Goal: Task Accomplishment & Management: Manage account settings

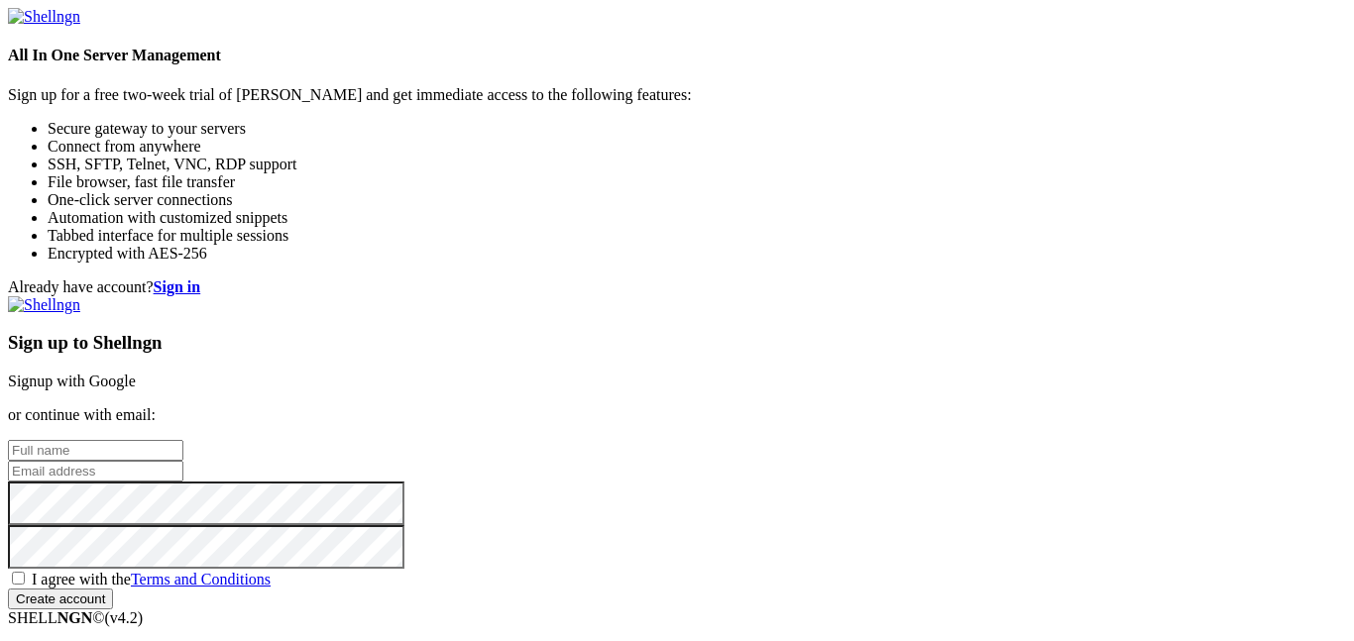
click at [183, 461] on input "email" at bounding box center [95, 471] width 175 height 21
paste input "[PERSON_NAME][EMAIL_ADDRESS][DOMAIN_NAME]"
type input "[PERSON_NAME][EMAIL_ADDRESS][DOMAIN_NAME]"
click at [183, 440] on input "text" at bounding box center [95, 450] width 175 height 21
type input "Kaworu"
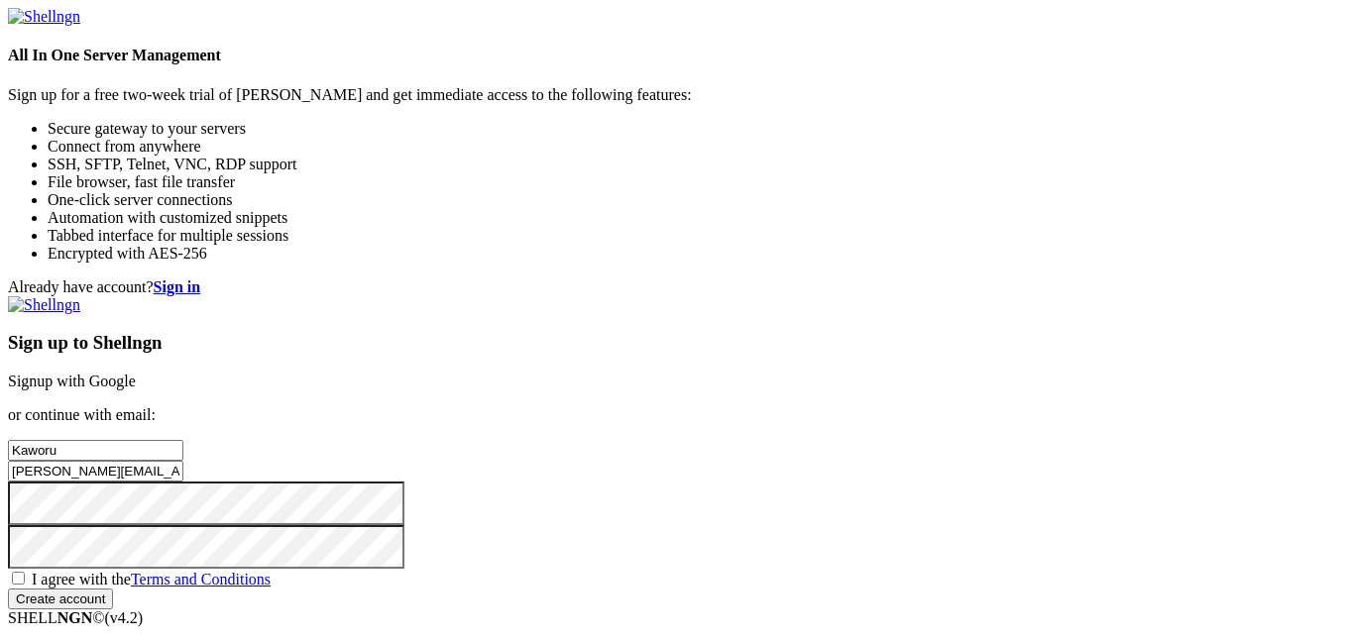
click at [862, 296] on div "Sign up to Shellngn Signup with Google or continue with email: [GEOGRAPHIC_DATA…" at bounding box center [677, 452] width 1338 height 313
click at [822, 508] on div "Sign up to Shellngn Signup with Google or continue with email: [GEOGRAPHIC_DATA…" at bounding box center [677, 452] width 1338 height 313
click at [271, 571] on span "I agree with the Terms and Conditions" at bounding box center [151, 579] width 239 height 17
click at [25, 572] on input "I agree with the Terms and Conditions" at bounding box center [18, 578] width 13 height 13
checkbox input "true"
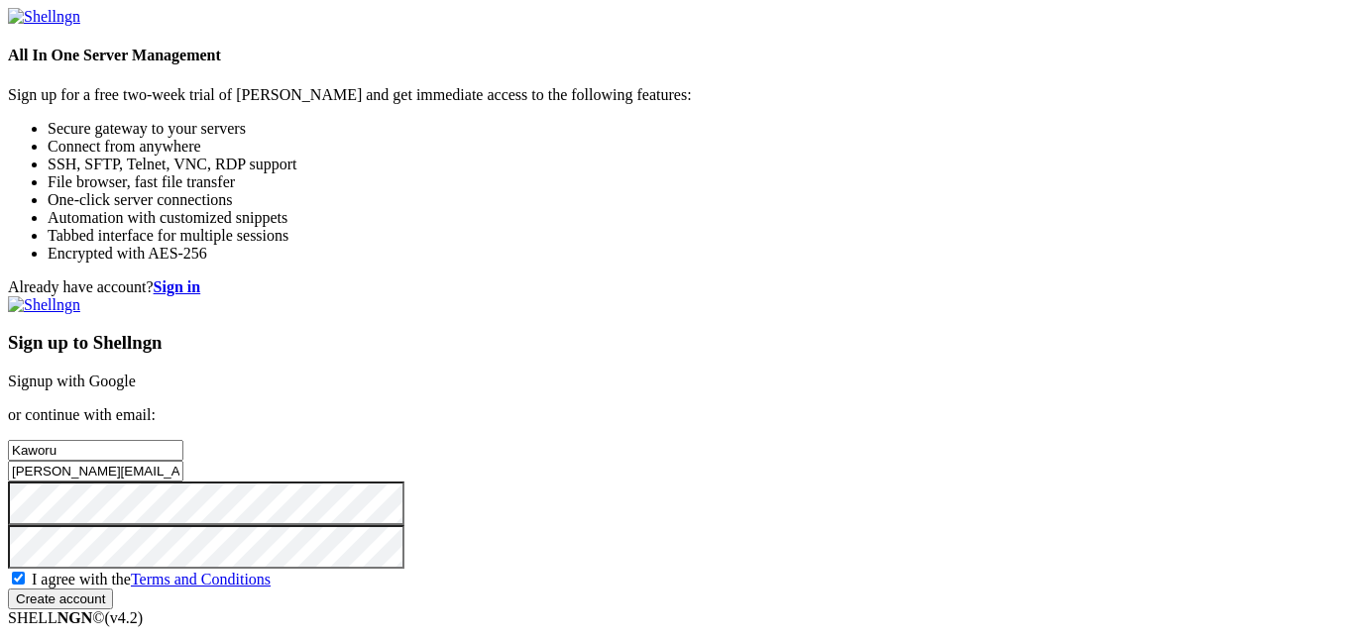
click at [113, 595] on input "Create account" at bounding box center [60, 599] width 105 height 21
click at [740, 599] on div "Sign up to Shellngn Signup with Google or continue with email: [GEOGRAPHIC_DATA…" at bounding box center [677, 452] width 1338 height 313
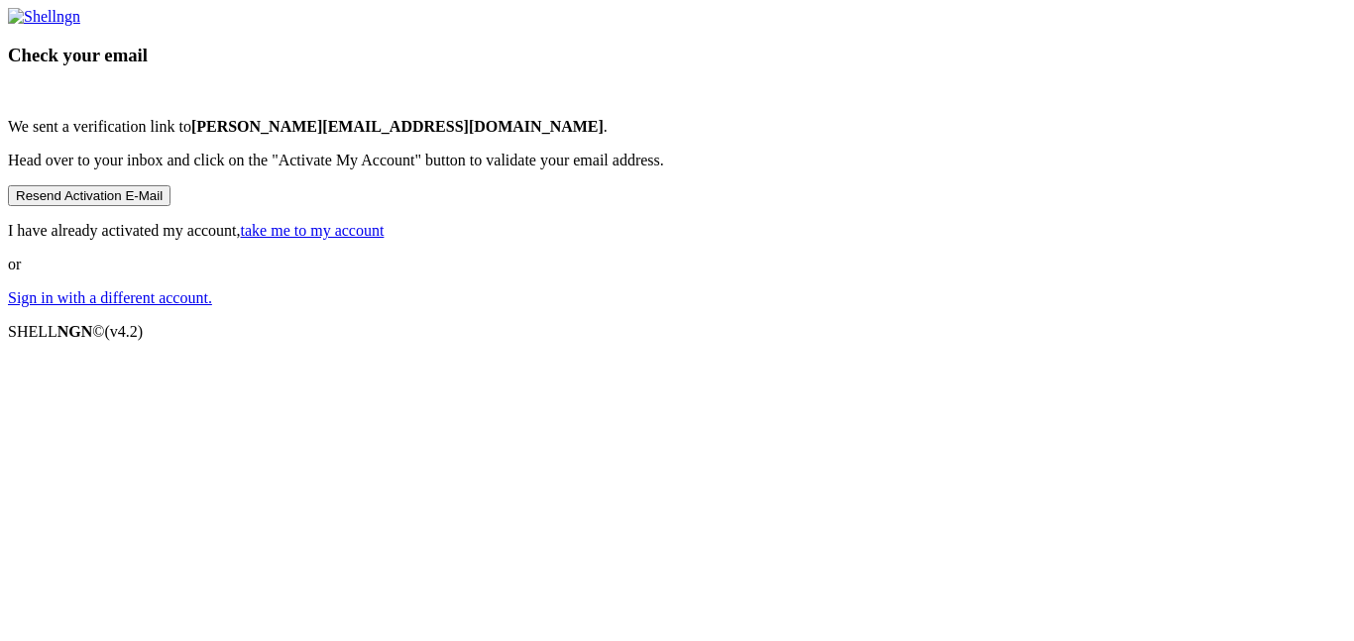
click at [212, 306] on link "Sign in with a different account." at bounding box center [110, 297] width 204 height 17
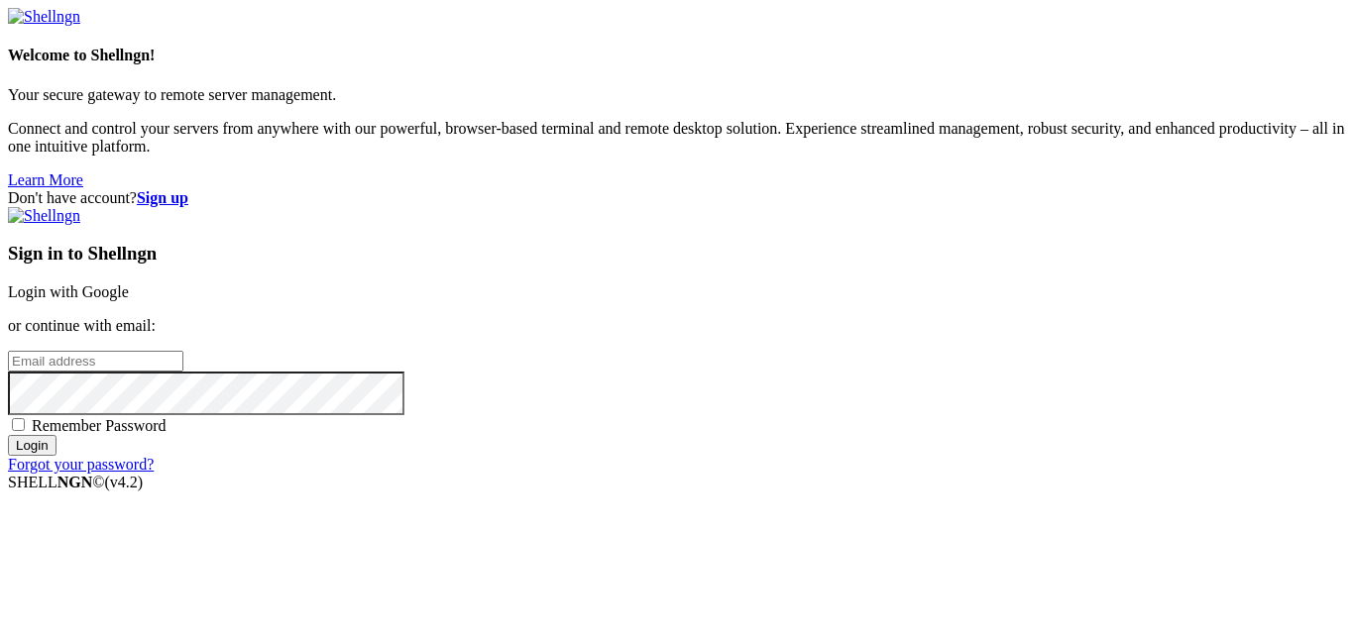
click at [183, 351] on input "email" at bounding box center [95, 361] width 175 height 21
click at [803, 279] on div "Sign in to Shellngn Login with Google or continue with email: Remember Password…" at bounding box center [677, 340] width 1338 height 267
click at [183, 351] on input "email" at bounding box center [95, 361] width 175 height 21
click at [188, 189] on strong "Sign up" at bounding box center [163, 197] width 52 height 17
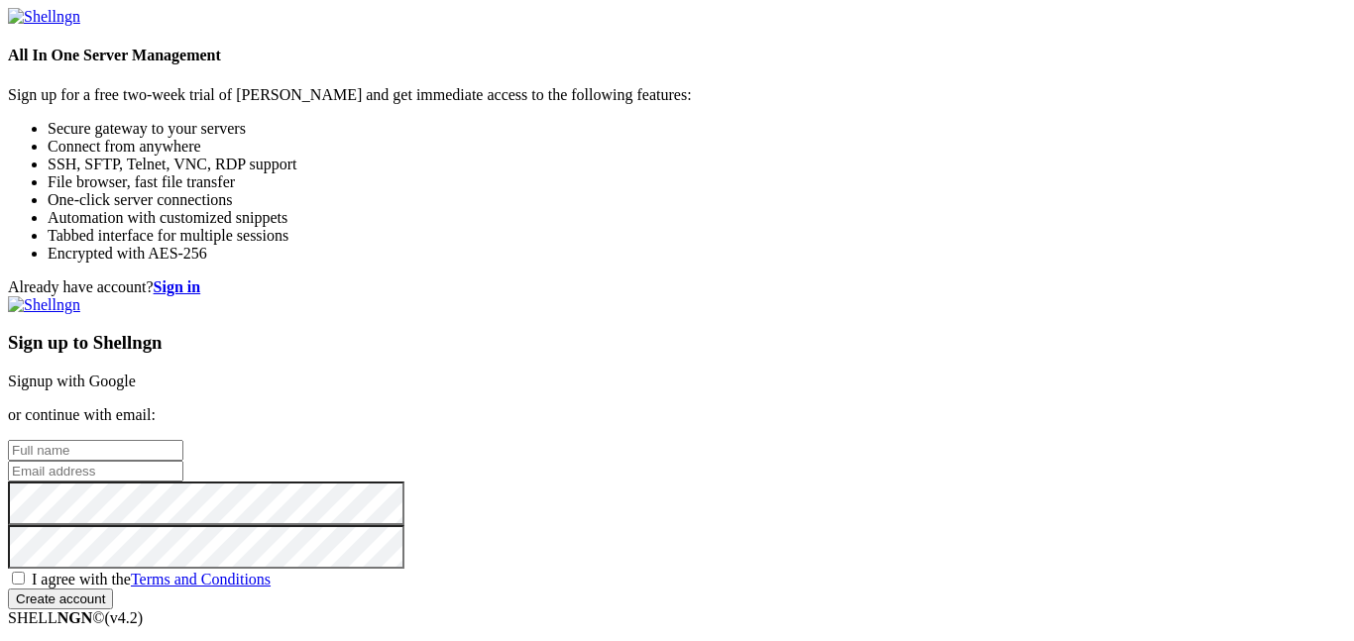
click at [183, 461] on input "email" at bounding box center [95, 471] width 175 height 21
paste input "[EMAIL_ADDRESS][DOMAIN_NAME]"
type input "[EMAIL_ADDRESS][DOMAIN_NAME]"
click at [183, 440] on input "text" at bounding box center [95, 450] width 175 height 21
type input "Kaworu"
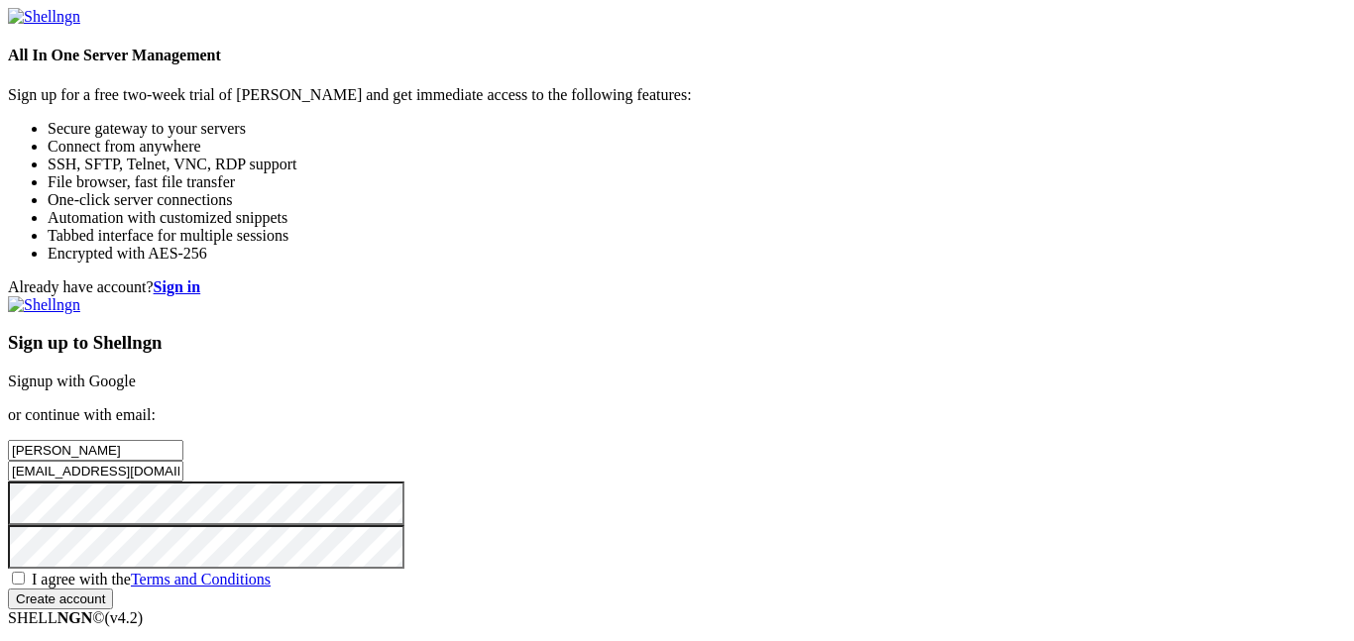
click at [183, 440] on input "[PERSON_NAME]" at bounding box center [95, 450] width 175 height 21
type input "[PERSON_NAME]"
click at [1102, 392] on div "Already have account? Sign in Sign up to Shellngn Signup with Google or continu…" at bounding box center [677, 444] width 1338 height 331
click at [271, 571] on span "I agree with the Terms and Conditions" at bounding box center [151, 579] width 239 height 17
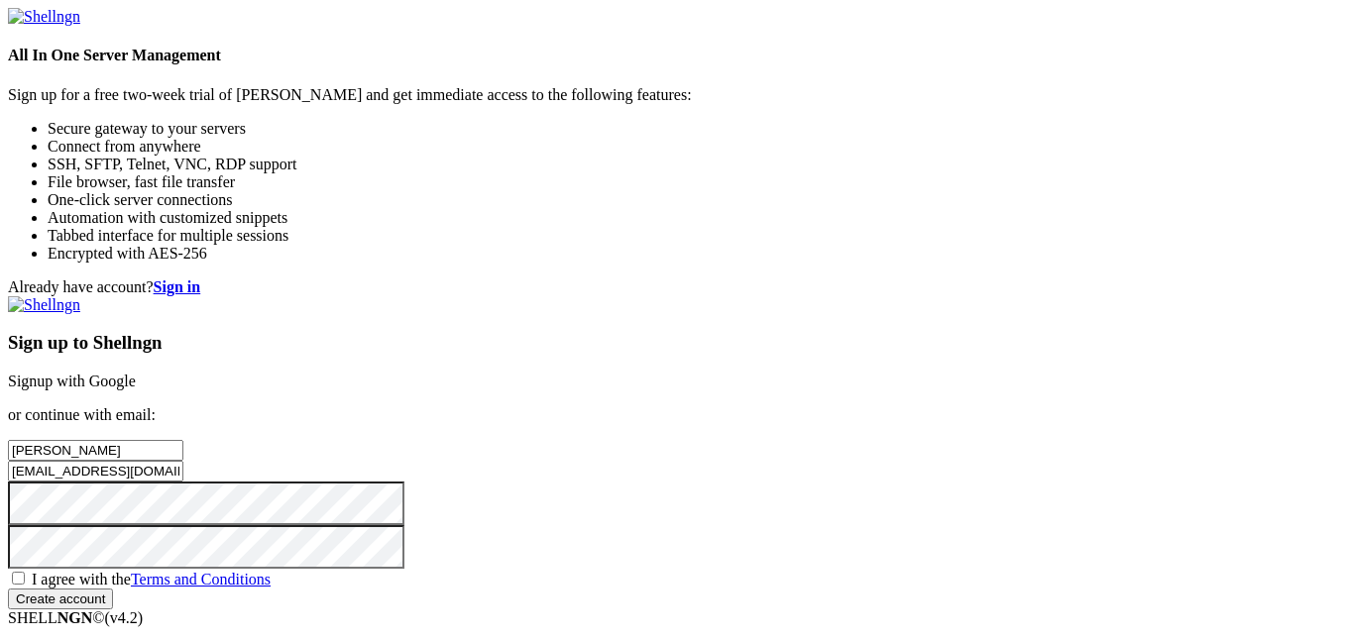
click at [25, 572] on input "I agree with the Terms and Conditions" at bounding box center [18, 578] width 13 height 13
click at [271, 571] on span "I agree with the Terms and Conditions" at bounding box center [151, 579] width 239 height 17
click at [25, 572] on input "I agree with the Terms and Conditions" at bounding box center [18, 578] width 13 height 13
click at [271, 571] on span "I agree with the Terms and Conditions" at bounding box center [151, 579] width 239 height 17
click at [25, 572] on input "I agree with the Terms and Conditions" at bounding box center [18, 578] width 13 height 13
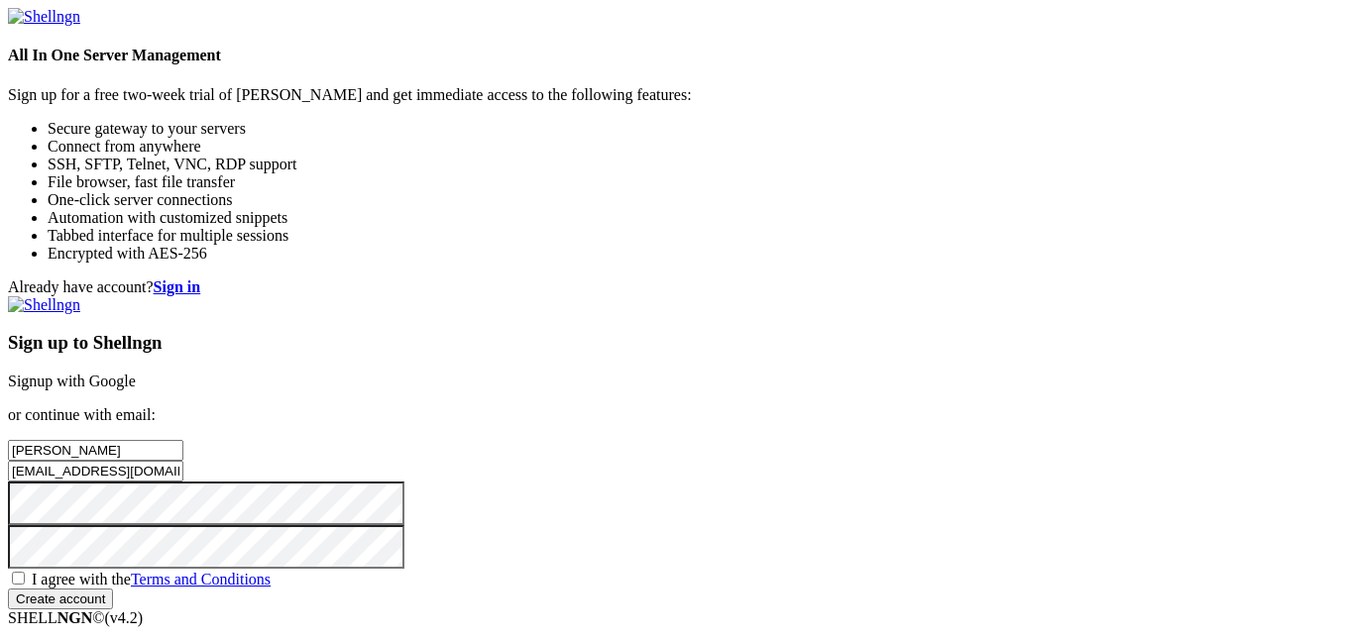
checkbox input "true"
click at [474, 409] on div "Already have account? Sign in Sign up to Shellngn Signup with Google or continu…" at bounding box center [677, 444] width 1338 height 331
click at [8, 589] on input "Create account" at bounding box center [60, 599] width 105 height 21
click at [748, 538] on div "Sign up to Shellngn Signup with Google or continue with email: Kaworu Nagisa [E…" at bounding box center [677, 452] width 1338 height 313
click at [113, 589] on input "Create account" at bounding box center [60, 599] width 105 height 21
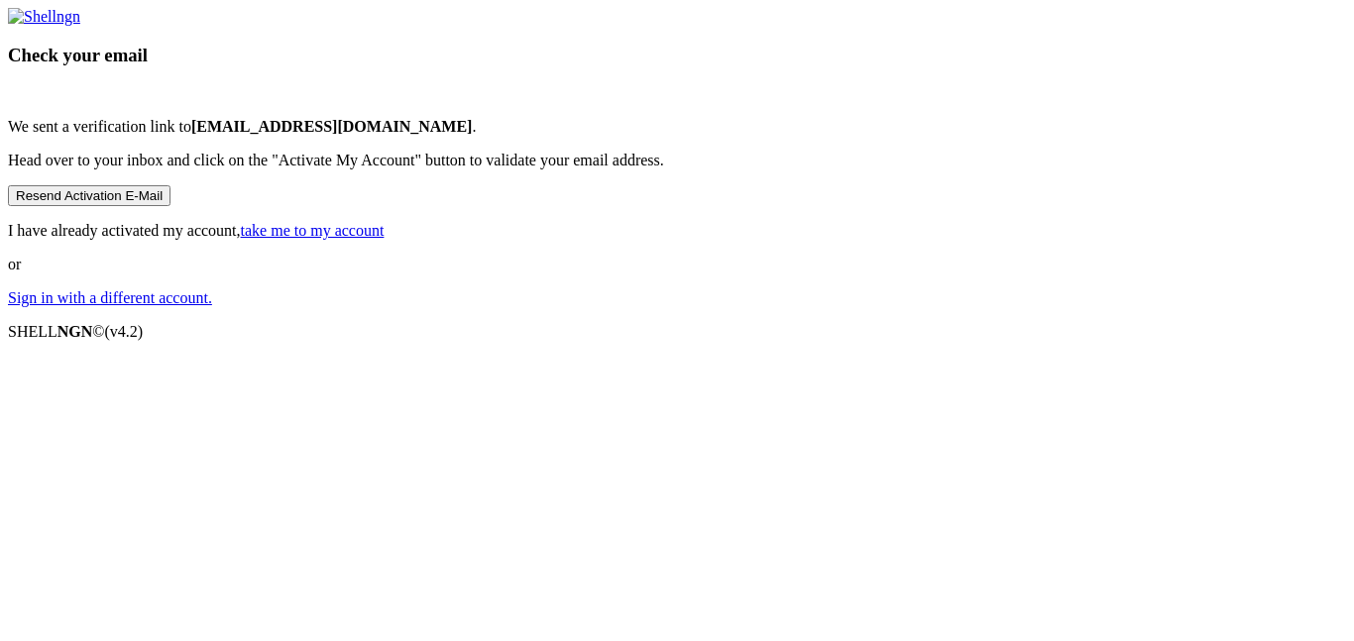
click at [170, 206] on button "Resend Activation E-Mail" at bounding box center [89, 195] width 163 height 21
copy p "[EMAIL_ADDRESS][DOMAIN_NAME] ."
drag, startPoint x: 852, startPoint y: 329, endPoint x: 699, endPoint y: 342, distance: 154.2
click at [699, 136] on p "We sent a verification link to [EMAIL_ADDRESS][DOMAIN_NAME] ." at bounding box center [677, 127] width 1338 height 18
click at [212, 306] on link "Sign in with a different account." at bounding box center [110, 297] width 204 height 17
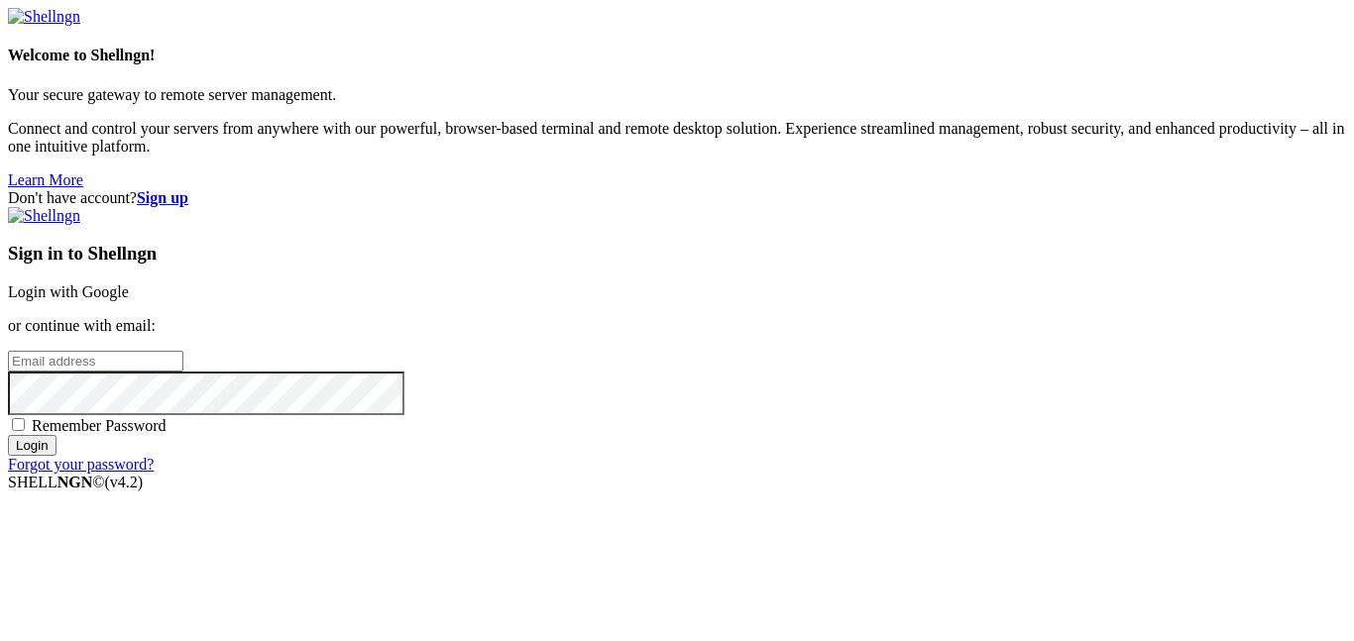
click at [188, 189] on strong "Sign up" at bounding box center [163, 197] width 52 height 17
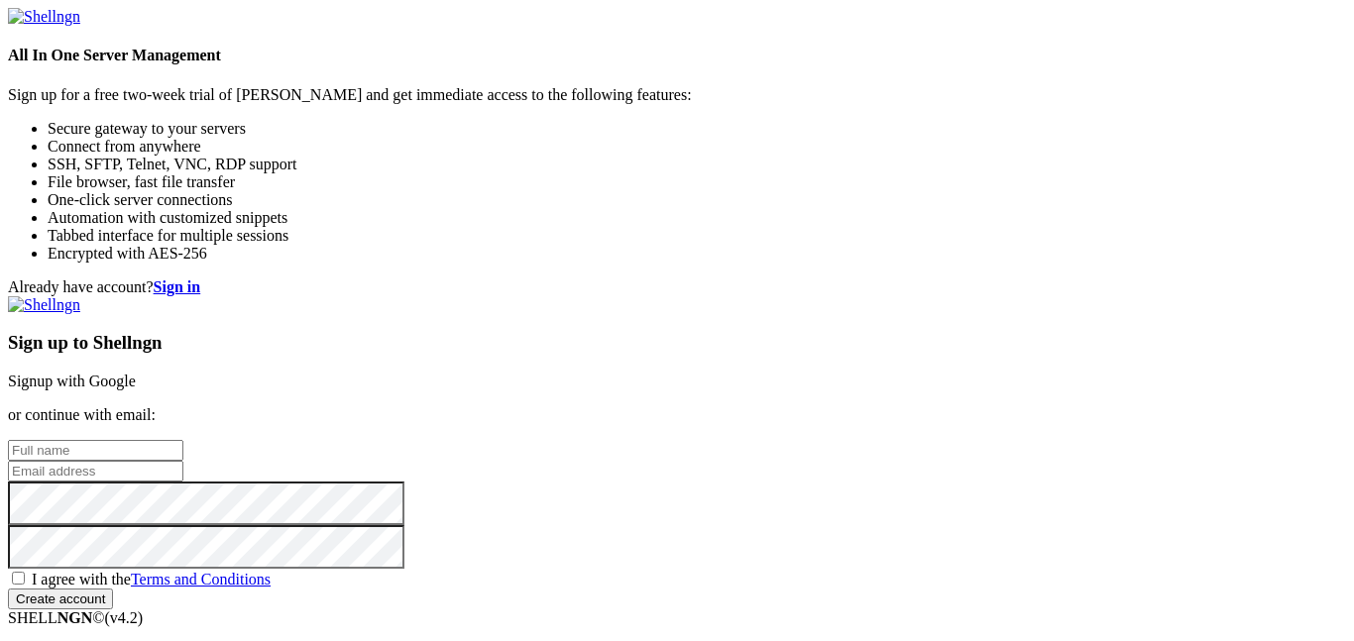
click at [183, 461] on input "email" at bounding box center [95, 471] width 175 height 21
paste input "[EMAIL_ADDRESS][DOMAIN_NAME]"
click at [183, 461] on input "[EMAIL_ADDRESS][DOMAIN_NAME]" at bounding box center [95, 471] width 175 height 21
type input "[EMAIL_ADDRESS][DOMAIN_NAME]"
click at [183, 440] on input "text" at bounding box center [95, 450] width 175 height 21
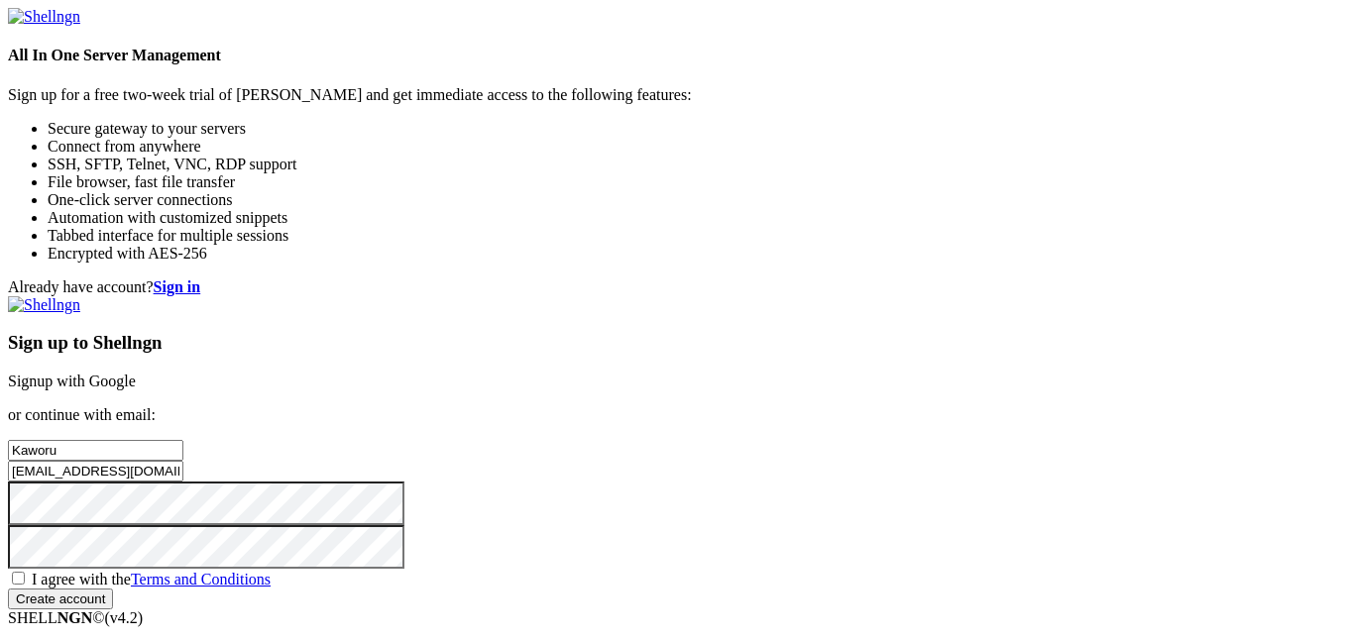
click at [183, 440] on input "Kaworu" at bounding box center [95, 450] width 175 height 21
type input "[PERSON_NAME]"
click at [271, 571] on span "I agree with the Terms and Conditions" at bounding box center [151, 579] width 239 height 17
click at [25, 572] on input "I agree with the Terms and Conditions" at bounding box center [18, 578] width 13 height 13
checkbox input "true"
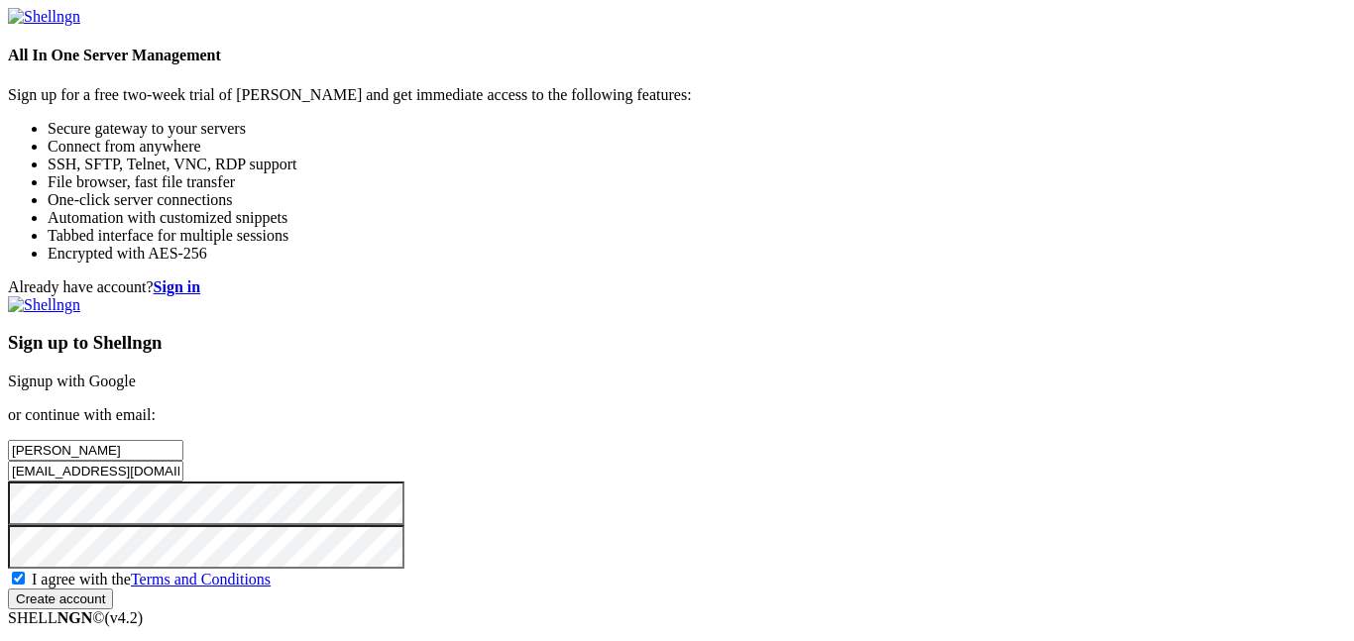
click at [725, 592] on div "Sign up to Shellngn Signup with Google or continue with email: Kaworu Nagisa [E…" at bounding box center [677, 452] width 1338 height 313
click at [113, 595] on input "Create account" at bounding box center [60, 599] width 105 height 21
click at [723, 588] on div "Sign up to Shellngn Signup with Google or continue with email: Kaworu Nagisa [E…" at bounding box center [677, 461] width 1338 height 331
click at [113, 599] on input "Create account" at bounding box center [60, 599] width 105 height 21
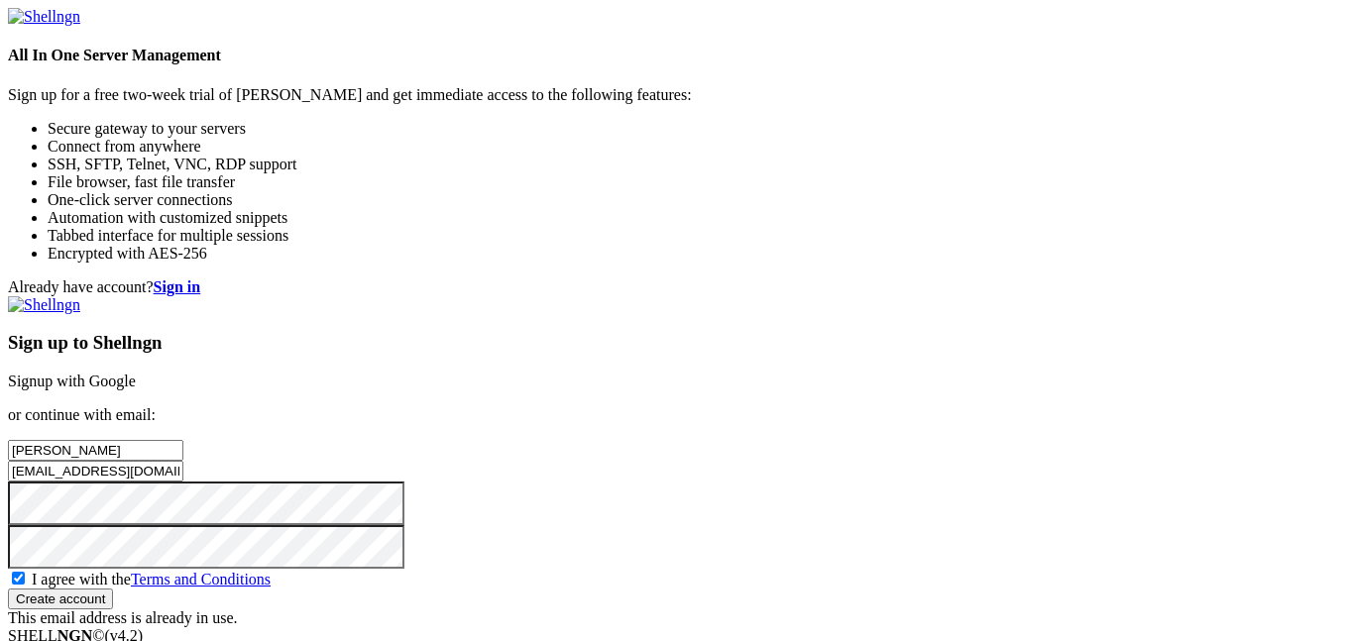
click at [113, 599] on input "Create account" at bounding box center [60, 599] width 105 height 21
click at [183, 461] on input "[EMAIL_ADDRESS][DOMAIN_NAME]" at bounding box center [95, 471] width 175 height 21
click at [8, 589] on input "Create account" at bounding box center [60, 599] width 105 height 21
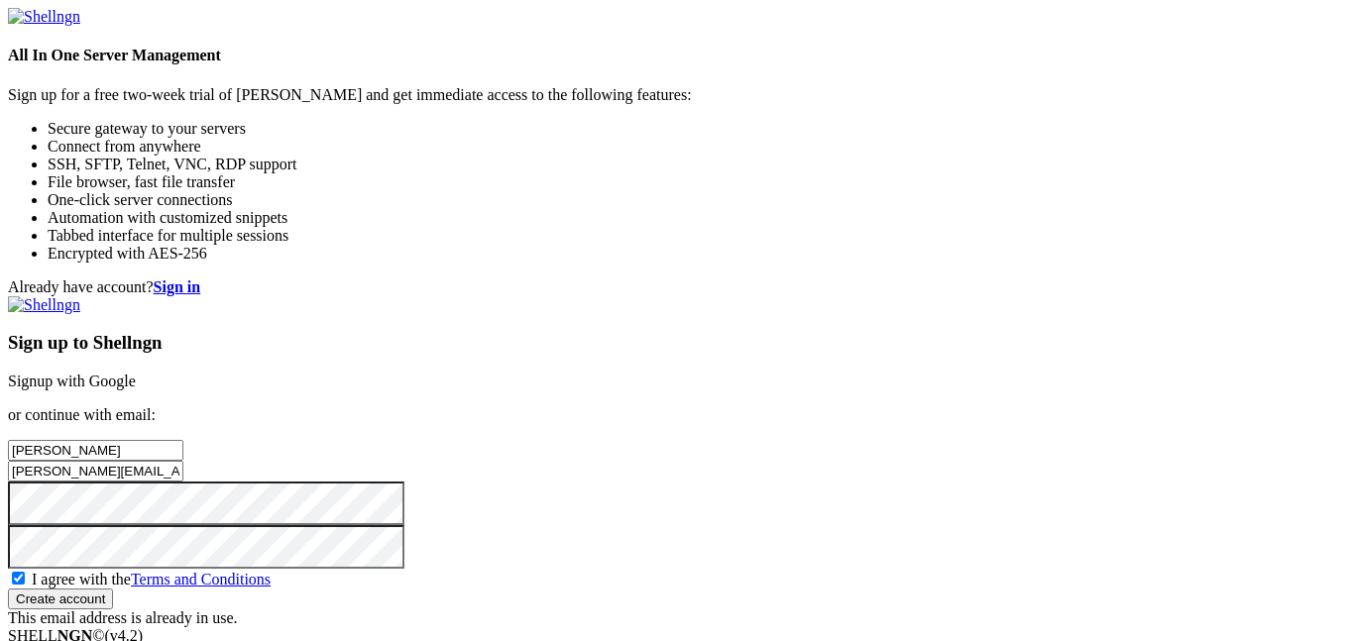
click at [1282, 378] on div "Already have account? Sign in Sign up to Shellngn Signup with Google or continu…" at bounding box center [677, 453] width 1338 height 349
click at [113, 589] on input "Create account" at bounding box center [60, 599] width 105 height 21
click at [1006, 501] on div "Sign up to Shellngn Signup with Google or continue with email: Kaworu Nagisa [P…" at bounding box center [677, 452] width 1338 height 313
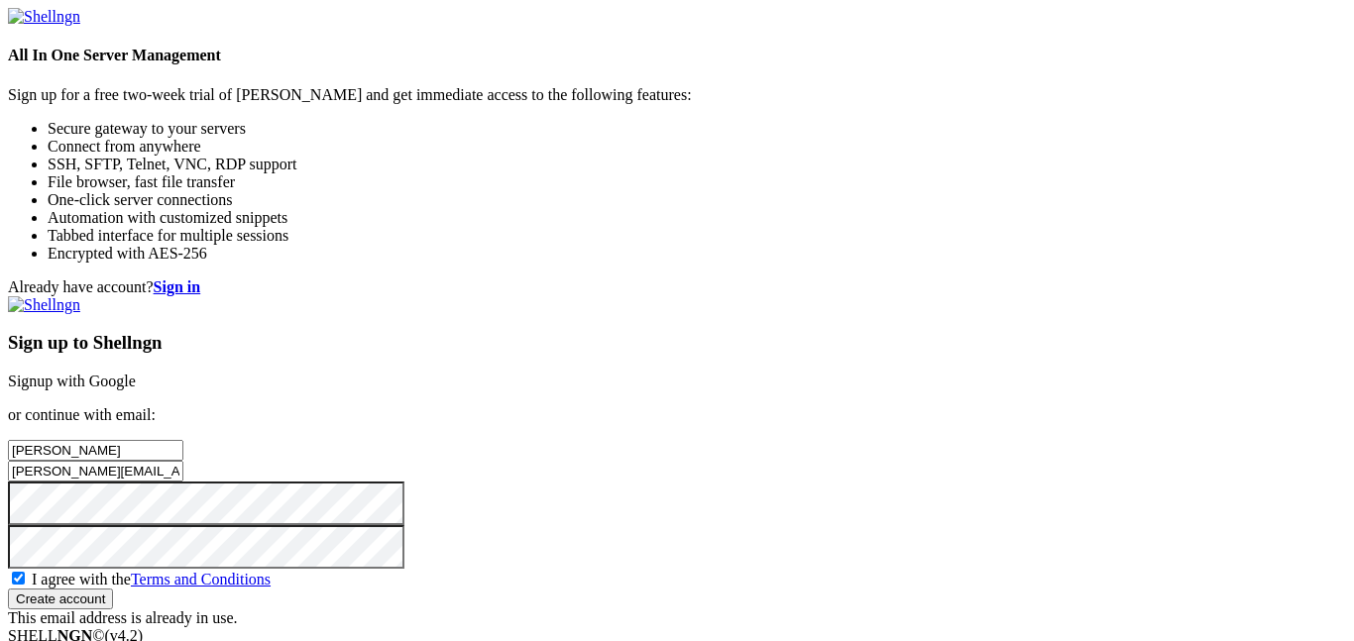
click at [113, 589] on input "Create account" at bounding box center [60, 599] width 105 height 21
drag, startPoint x: 746, startPoint y: 222, endPoint x: 596, endPoint y: 234, distance: 151.1
click at [596, 279] on div "Already have account? Sign in Sign up to Shellngn Signup with Google or continu…" at bounding box center [677, 453] width 1338 height 349
type input "[EMAIL_ADDRESS][DOMAIN_NAME]"
click at [113, 589] on input "Create account" at bounding box center [60, 599] width 105 height 21
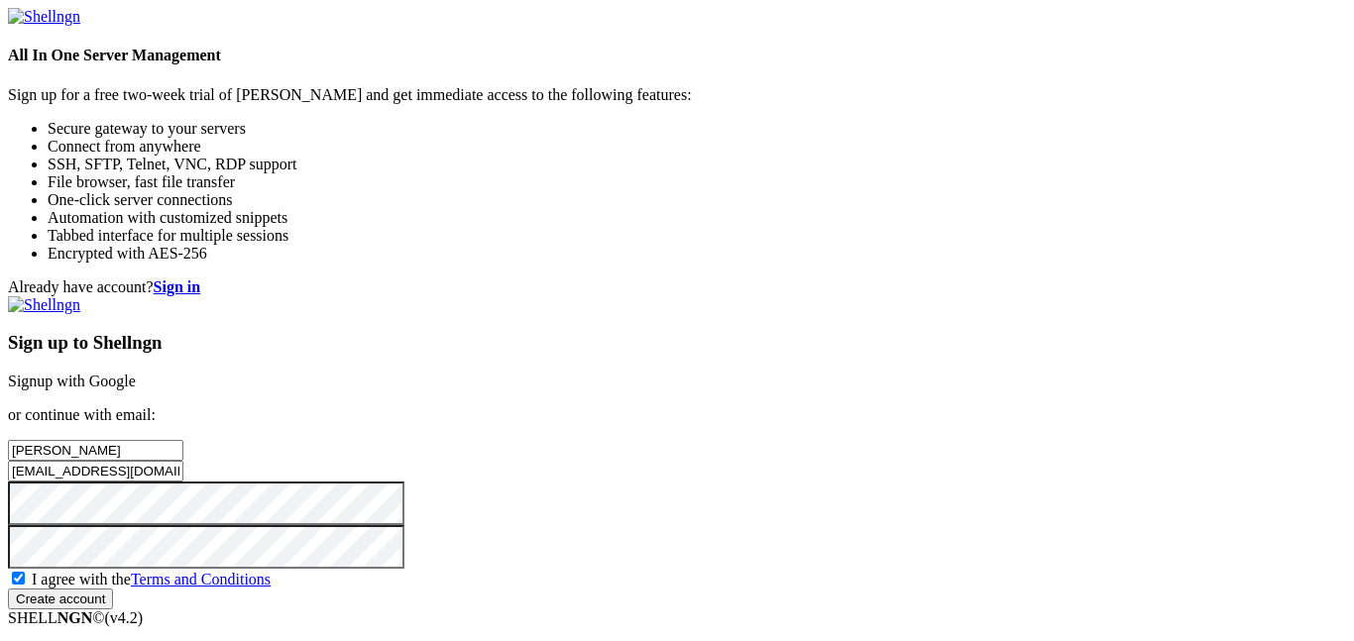
scroll to position [114, 0]
click at [113, 589] on input "Create account" at bounding box center [60, 599] width 105 height 21
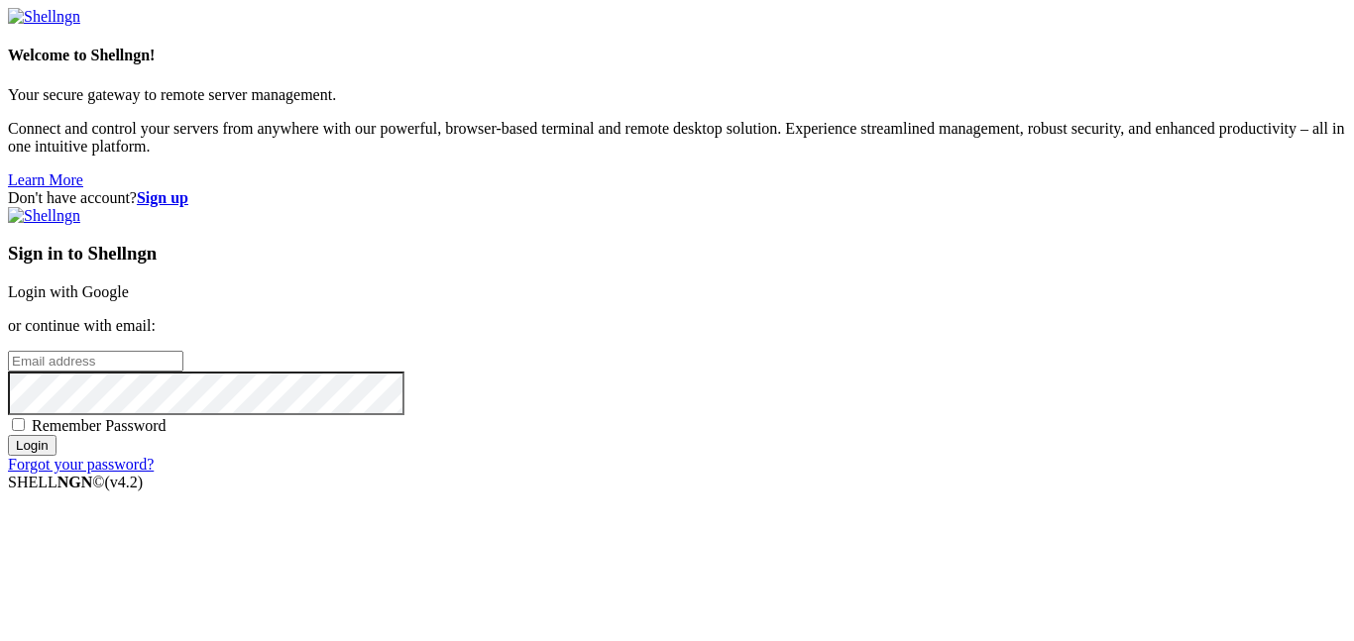
click at [183, 351] on input "email" at bounding box center [95, 361] width 175 height 21
paste input "[EMAIL_ADDRESS][DOMAIN_NAME]"
type input "[EMAIL_ADDRESS][DOMAIN_NAME]"
drag, startPoint x: 879, startPoint y: 289, endPoint x: 391, endPoint y: 253, distance: 490.0
click at [391, 253] on form "Welcome to Shellngn! Your secure gateway to remote server management. Connect a…" at bounding box center [677, 241] width 1338 height 466
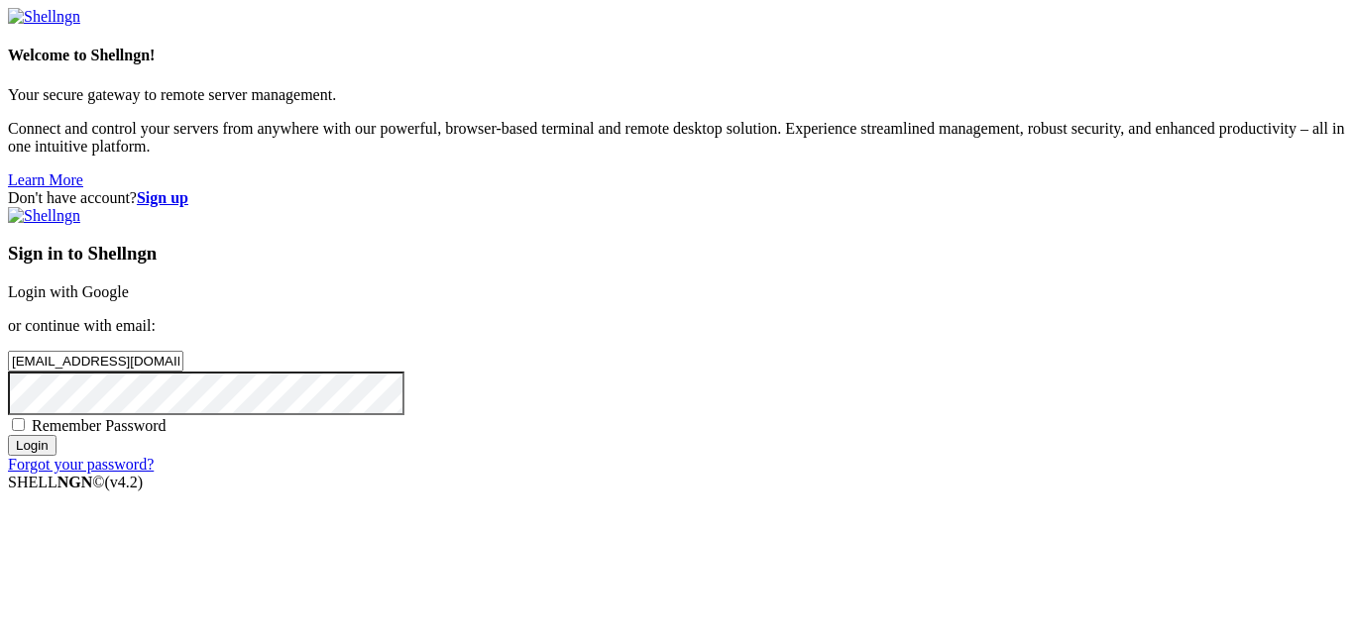
type input "[EMAIL_ADDRESS][DOMAIN_NAME]"
click at [167, 417] on span "Remember Password" at bounding box center [99, 425] width 135 height 17
click at [25, 418] on input "Remember Password" at bounding box center [18, 424] width 13 height 13
checkbox input "true"
click at [732, 474] on div "Sign in to Shellngn Login with Google or continue with email: [EMAIL_ADDRESS][D…" at bounding box center [677, 340] width 1338 height 267
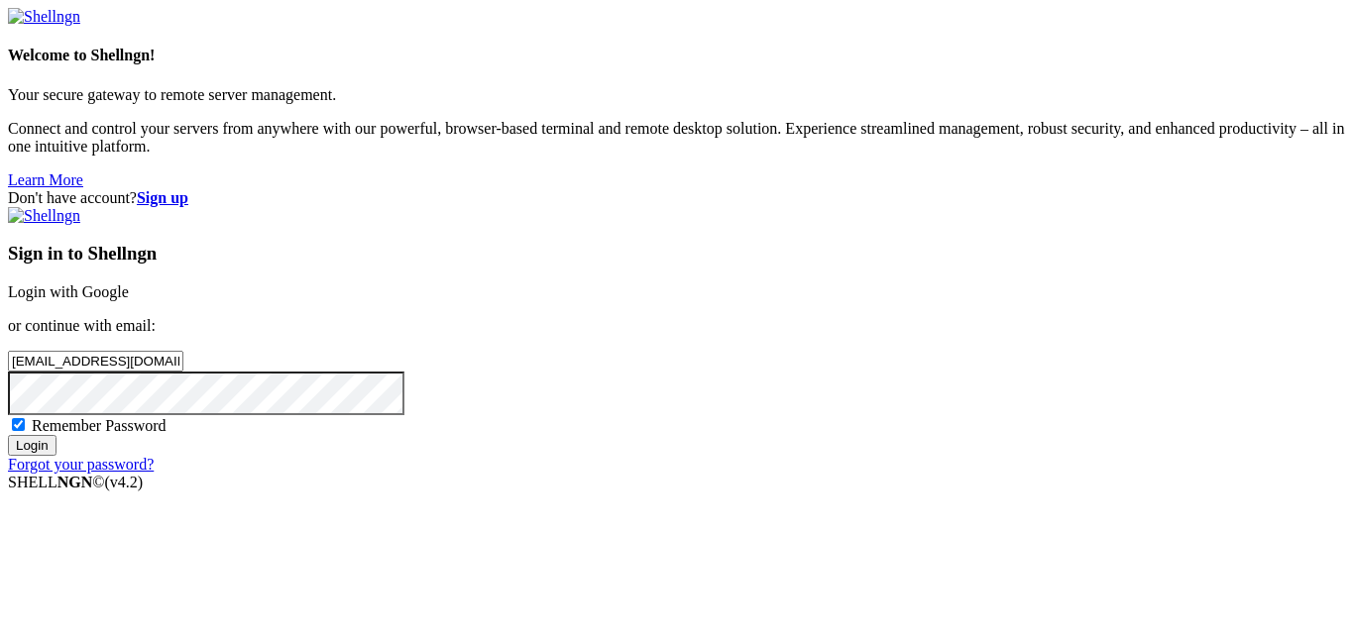
click at [56, 456] on input "Login" at bounding box center [32, 445] width 49 height 21
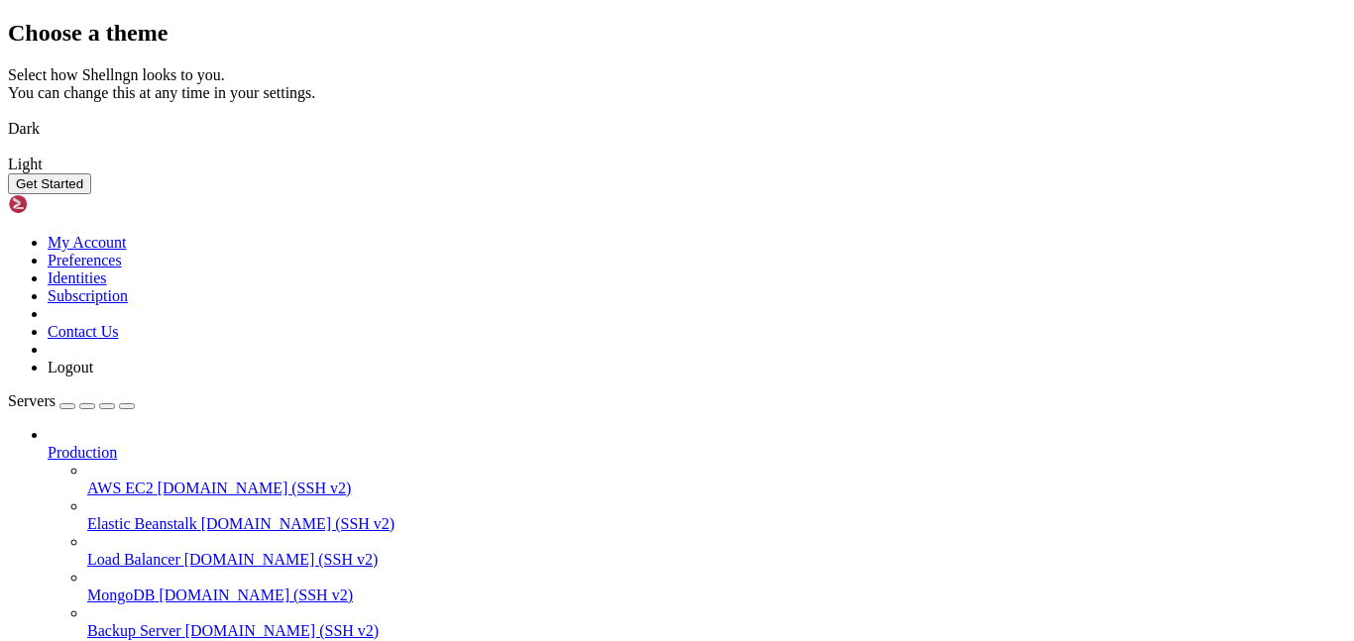
click at [8, 116] on img at bounding box center [8, 116] width 0 height 0
click at [91, 194] on button "Get Started" at bounding box center [49, 183] width 83 height 21
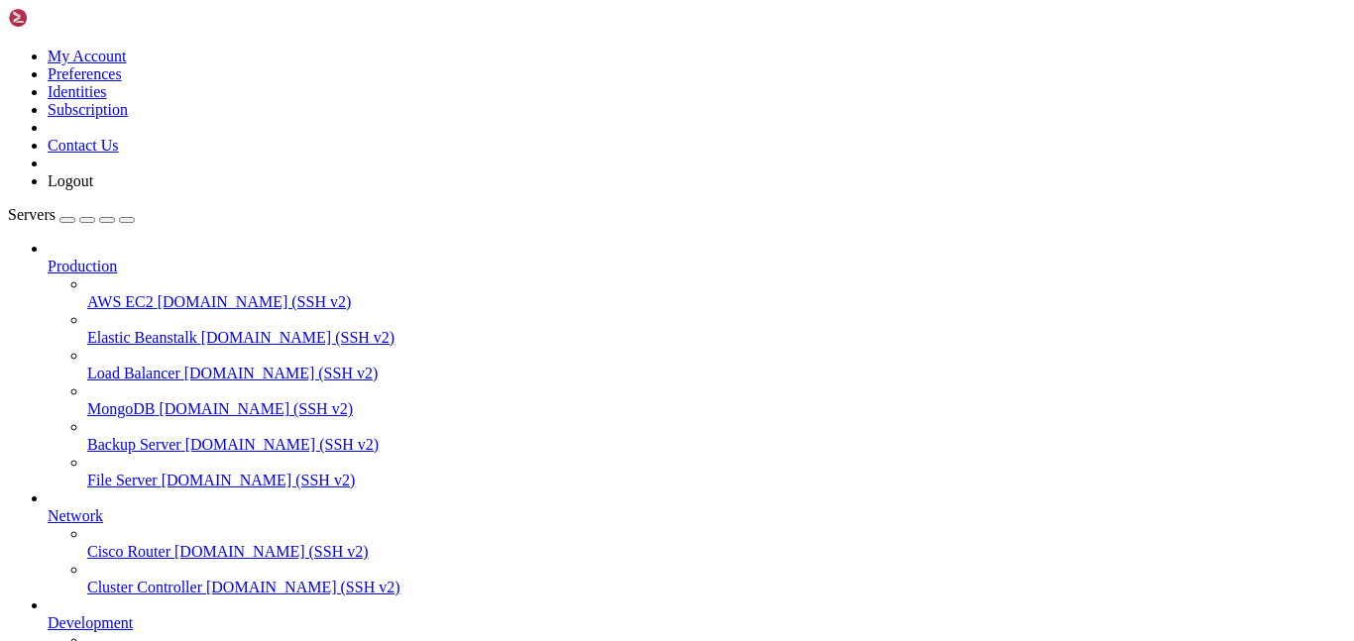
click at [107, 220] on div "button" at bounding box center [107, 220] width 0 height 0
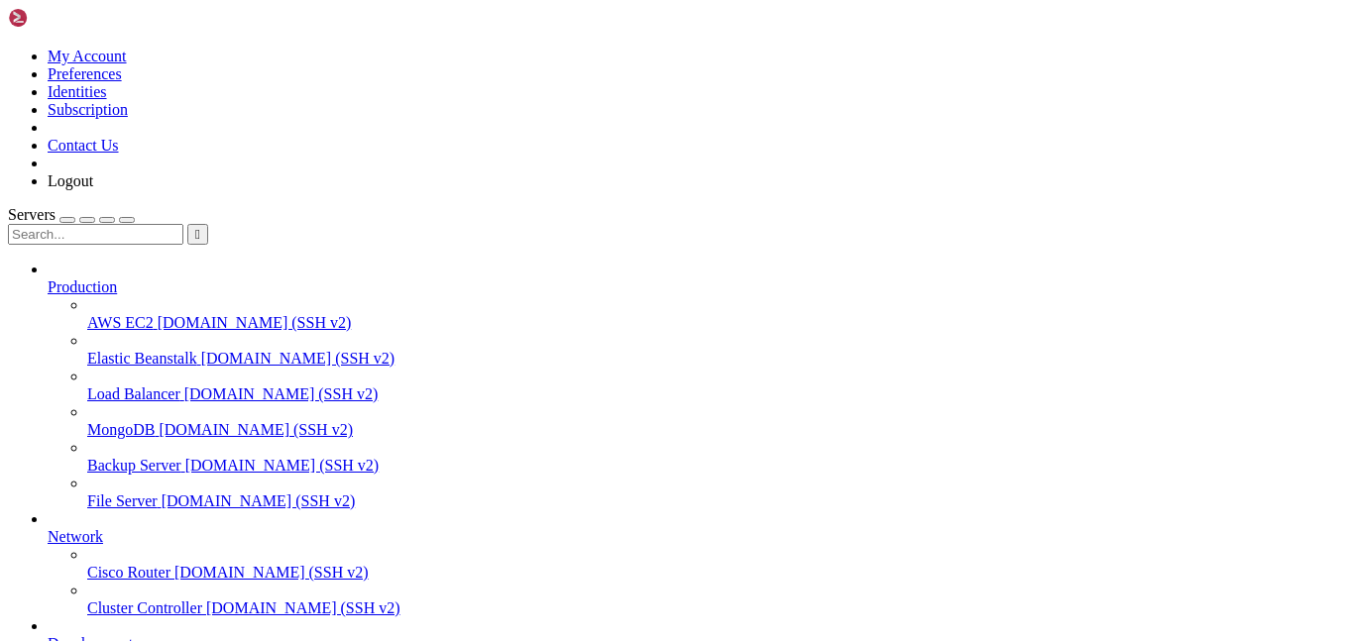
click at [183, 224] on input "text" at bounding box center [95, 234] width 175 height 21
type input "headless"
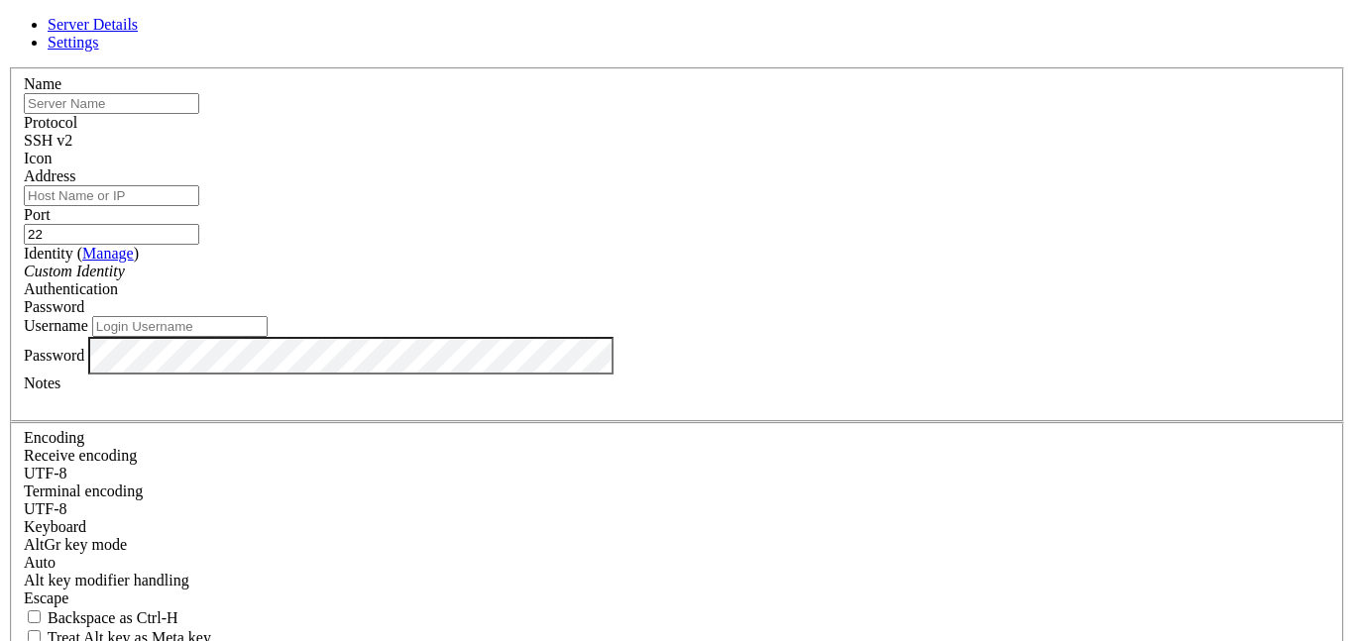
click at [199, 114] on input "text" at bounding box center [111, 103] width 175 height 21
click at [982, 220] on div "Server Details Settings Name Protocol SSH v2 Icon" at bounding box center [677, 425] width 1338 height 819
click at [847, 299] on div "Password" at bounding box center [677, 307] width 1306 height 18
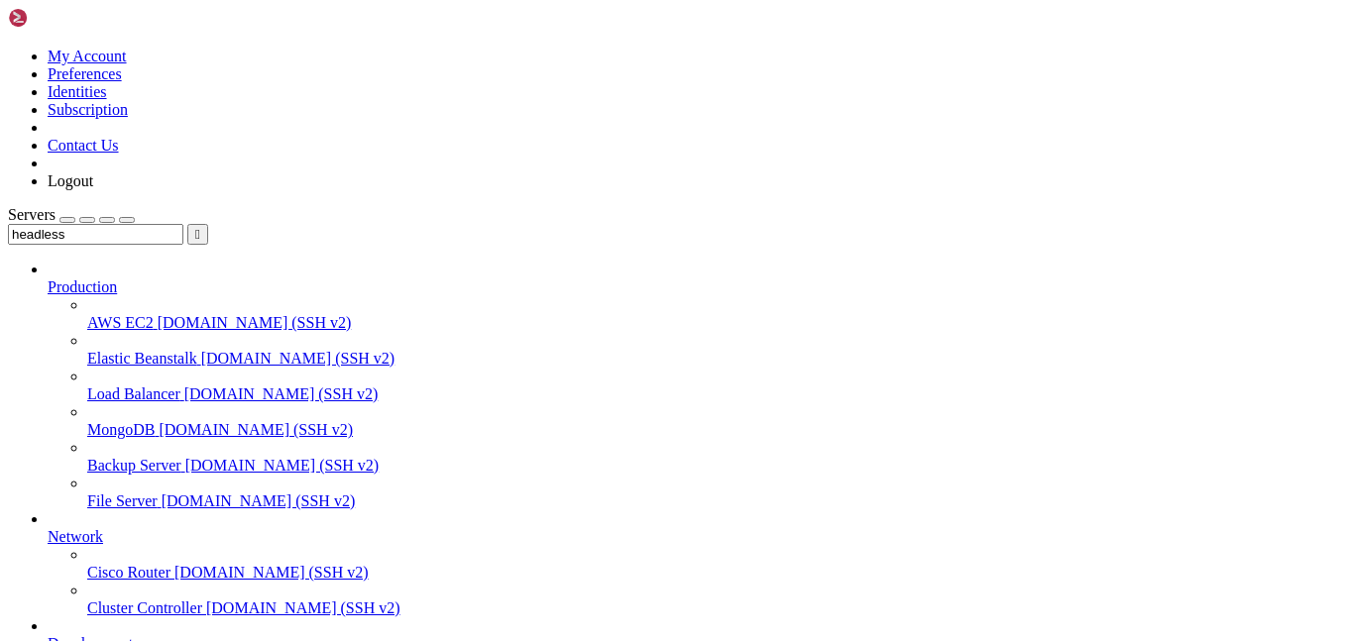
click at [87, 220] on div "button" at bounding box center [87, 220] width 0 height 0
click at [161, 206] on div "Servers headless  Production AWS EC2 demo.shellngn.com (SSH v2) Elastic Beanst…" at bounding box center [677, 482] width 1338 height 553
click at [168, 224] on input "headless" at bounding box center [95, 234] width 175 height 21
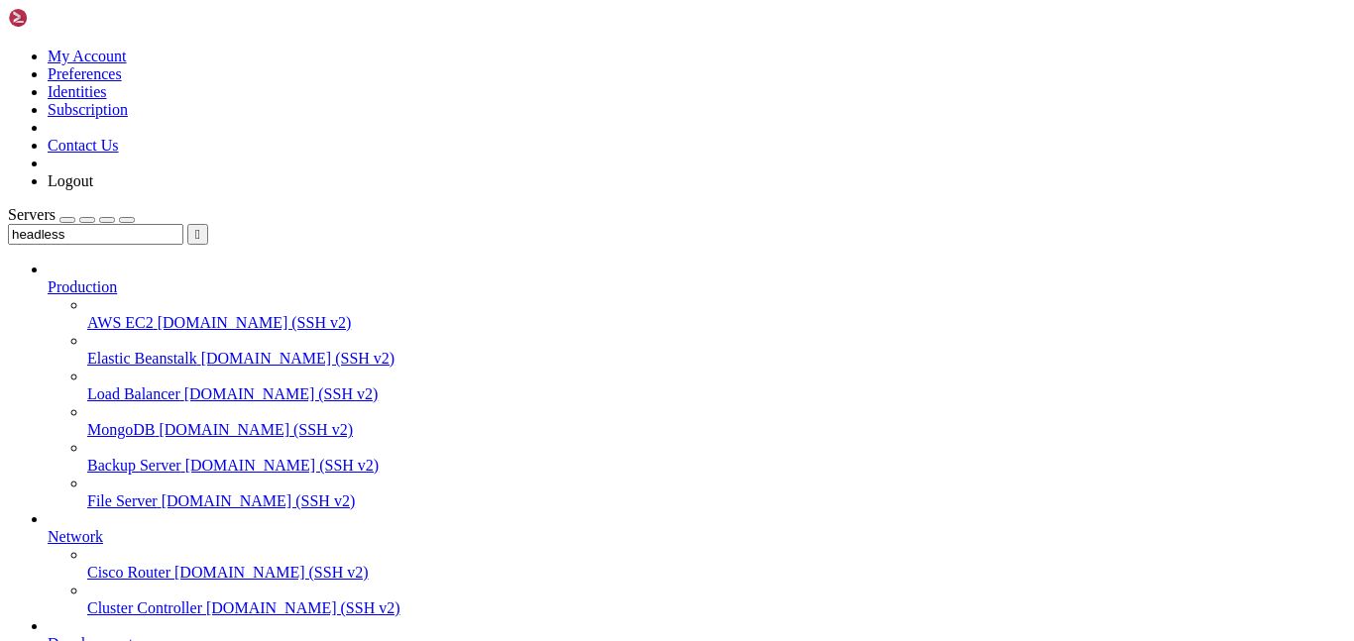
drag, startPoint x: 168, startPoint y: 104, endPoint x: 0, endPoint y: 116, distance: 168.9
click at [8, 224] on input "headless" at bounding box center [95, 234] width 175 height 21
type input "firefox"
click at [107, 220] on div "button" at bounding box center [107, 220] width 0 height 0
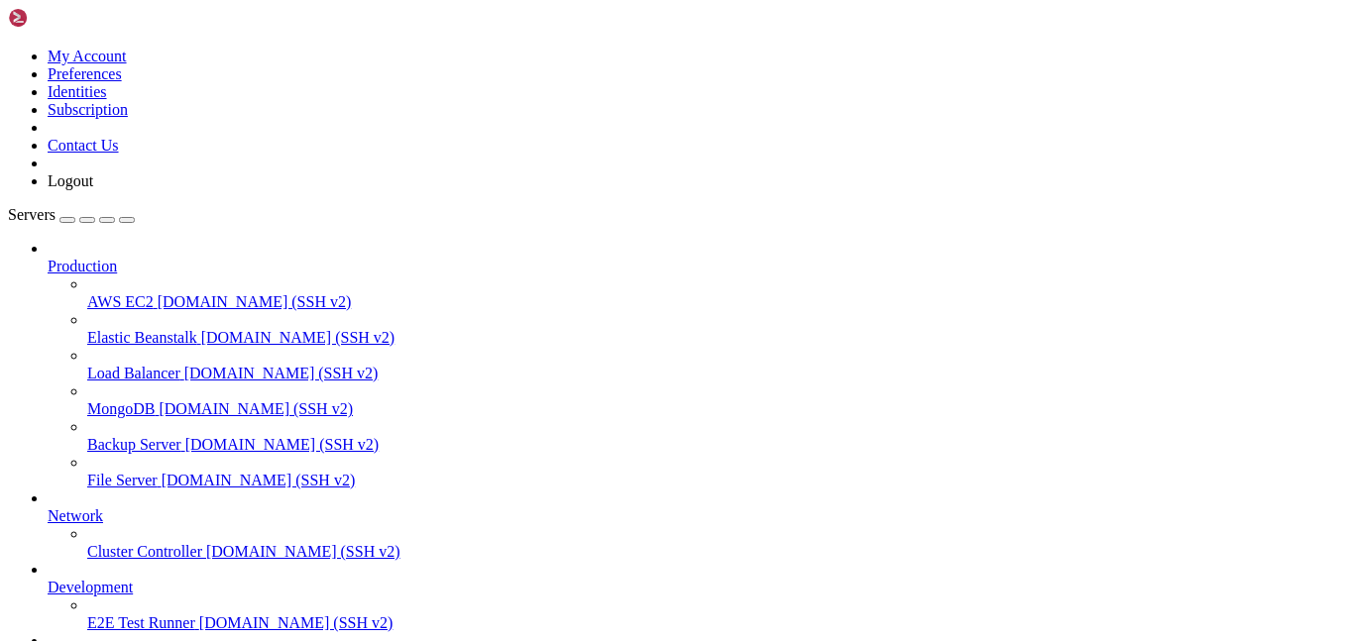
scroll to position [0, 0]
click at [117, 258] on span "Production" at bounding box center [82, 266] width 69 height 17
